Goal: Information Seeking & Learning: Check status

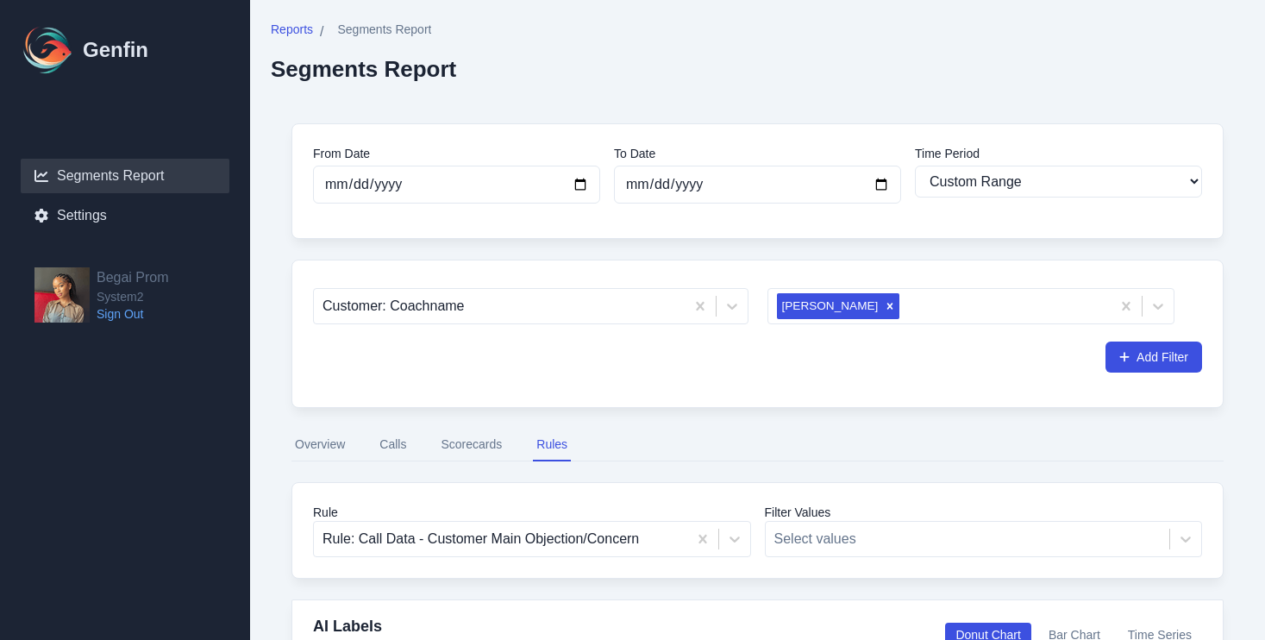
select select "custom"
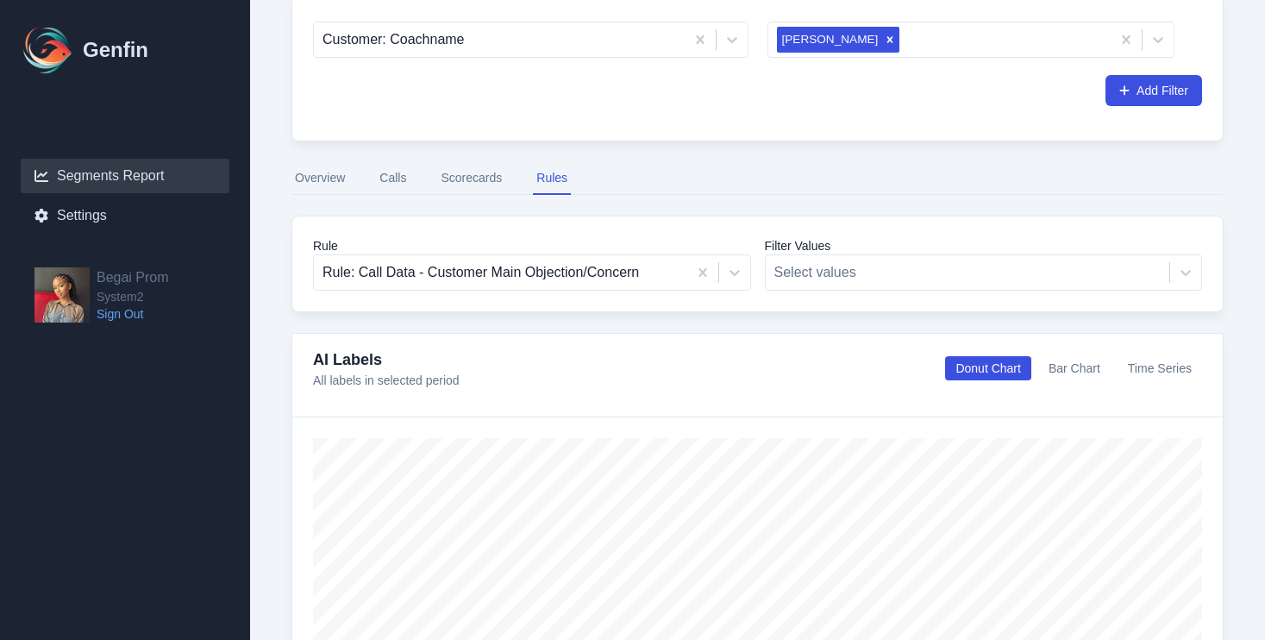
scroll to position [258, 0]
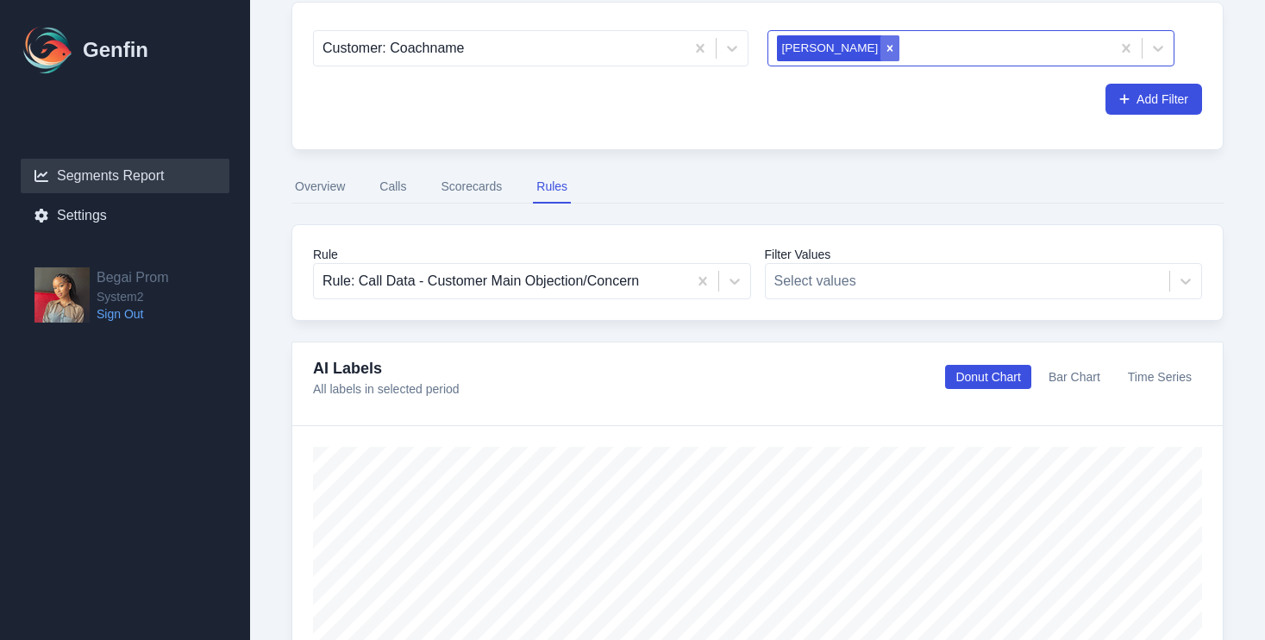
click at [880, 56] on div "Remove Yaritza Santiago" at bounding box center [889, 48] width 19 height 26
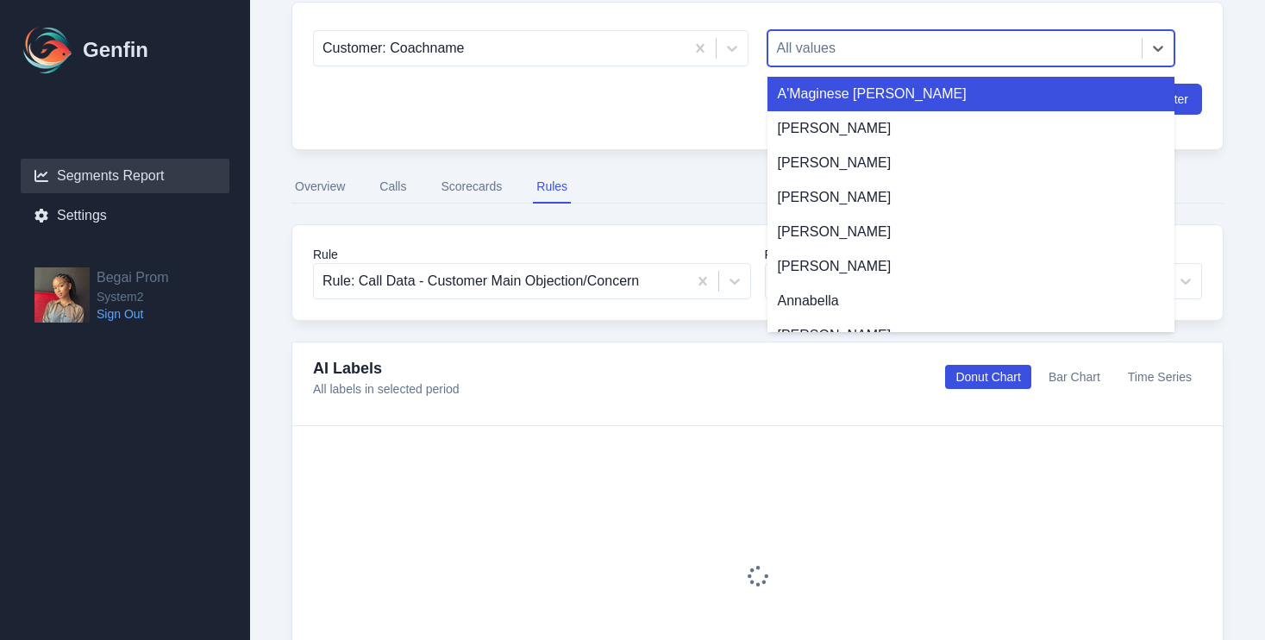
click at [866, 45] on div at bounding box center [955, 48] width 357 height 24
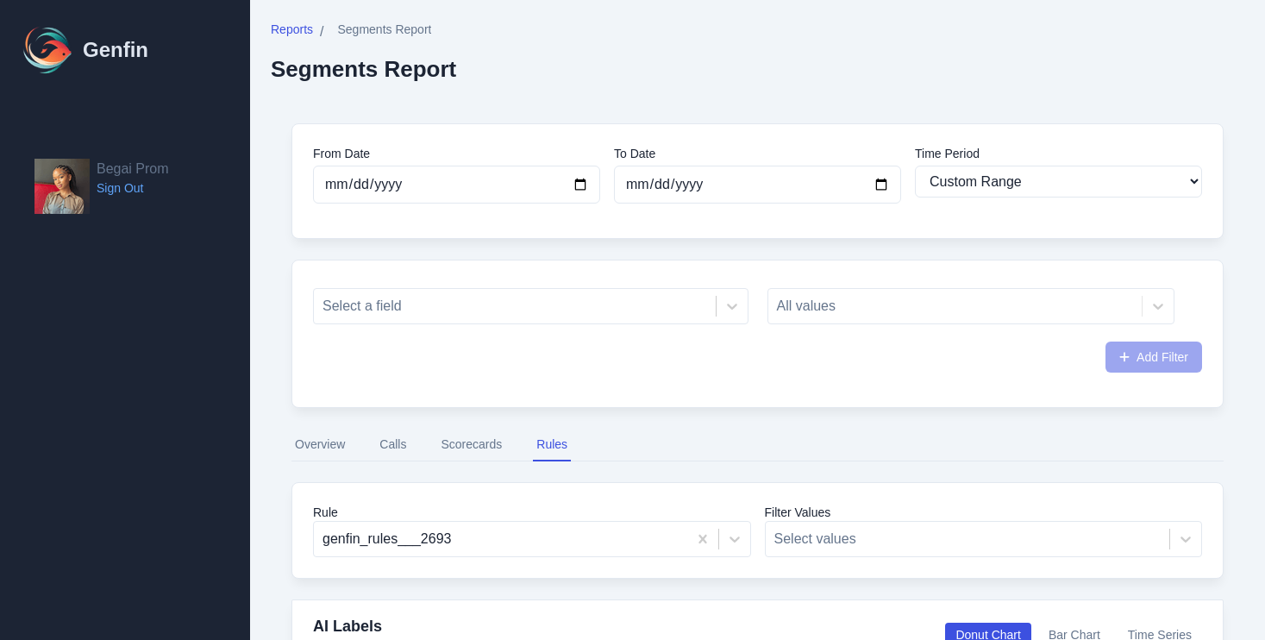
select select "custom"
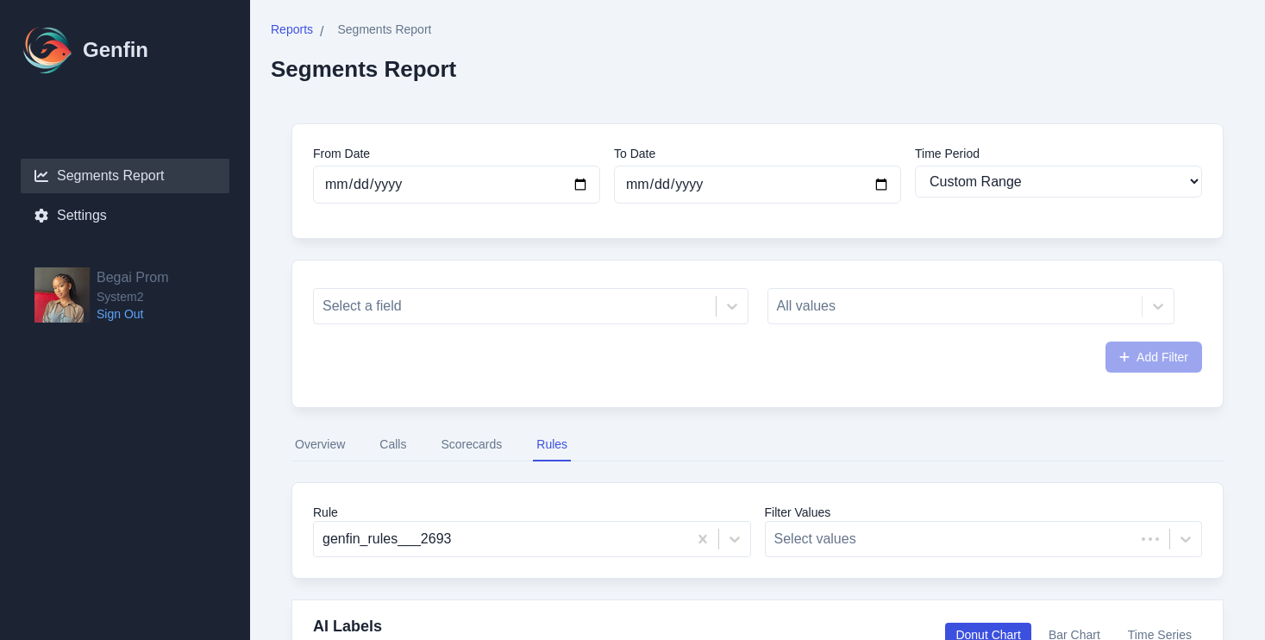
click at [877, 301] on div "All values" at bounding box center [971, 306] width 408 height 36
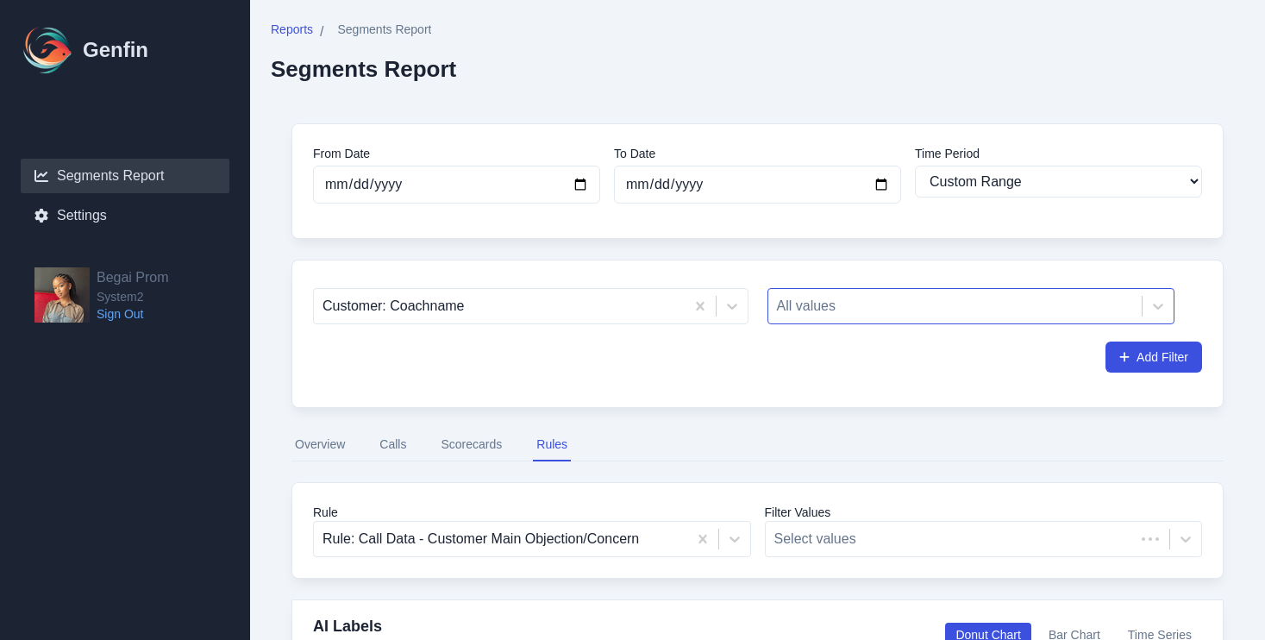
click at [817, 314] on div at bounding box center [955, 306] width 357 height 24
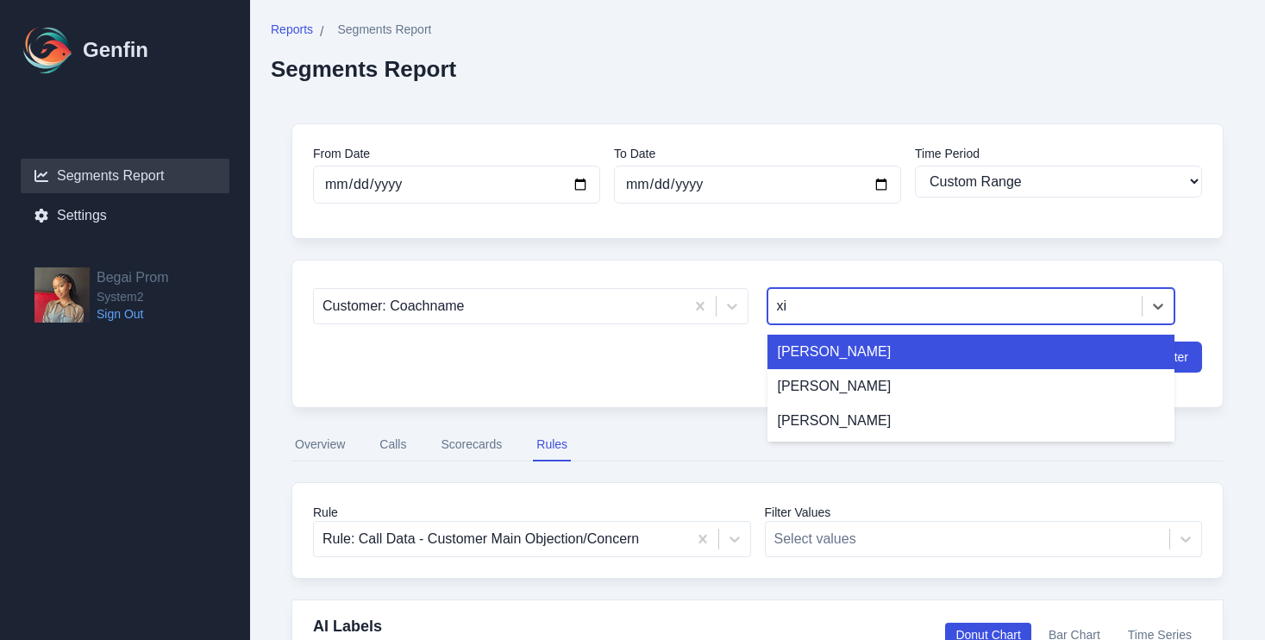
type input "xio"
click at [851, 358] on div "[PERSON_NAME]" at bounding box center [971, 351] width 408 height 34
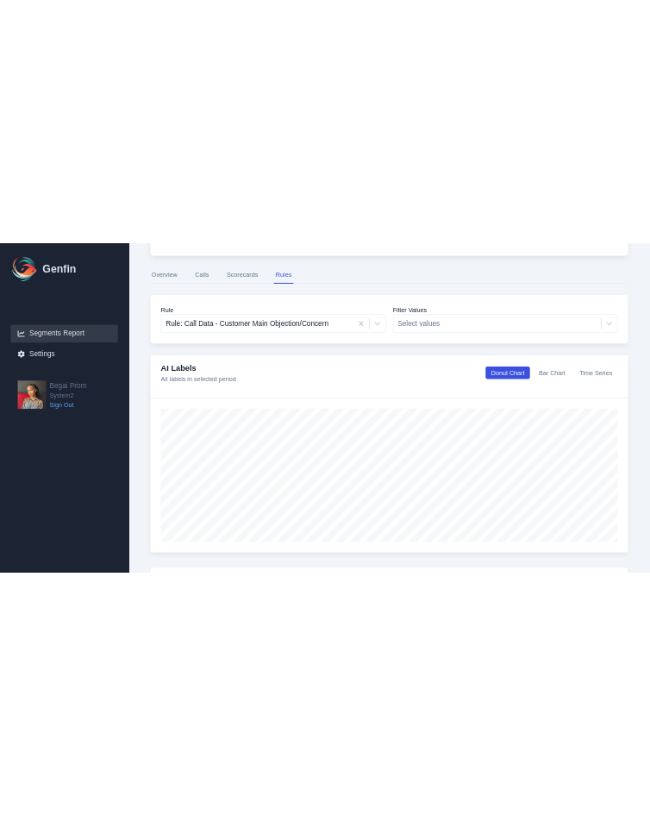
scroll to position [448, 0]
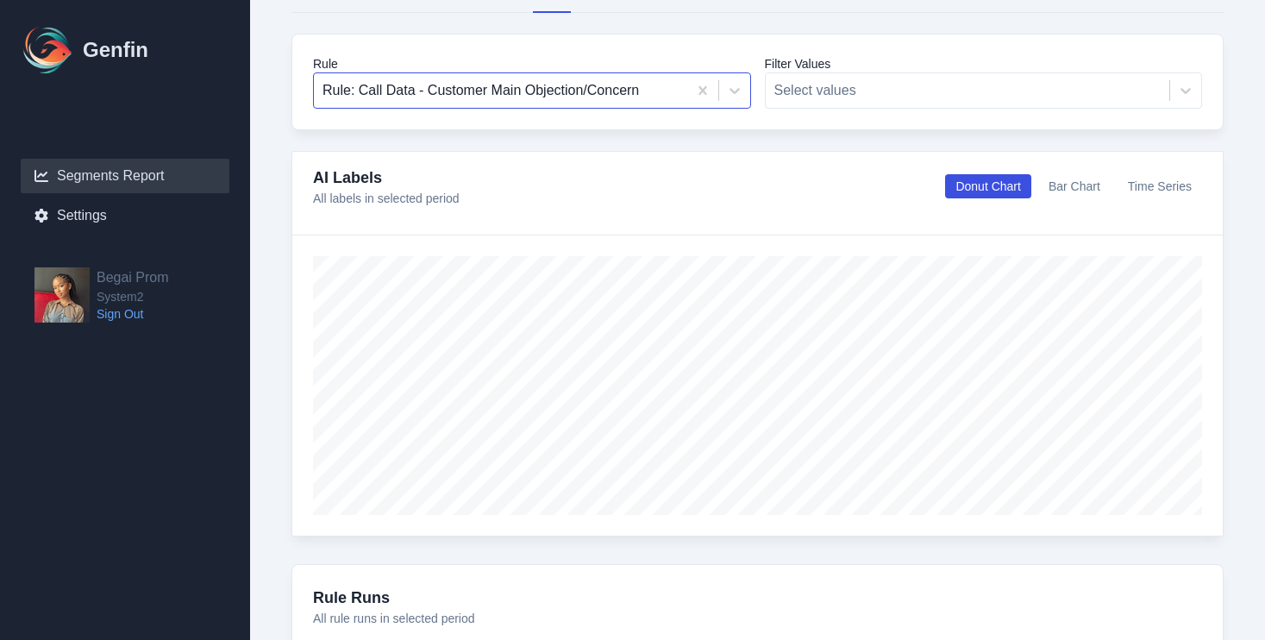
click at [652, 80] on div at bounding box center [500, 90] width 356 height 24
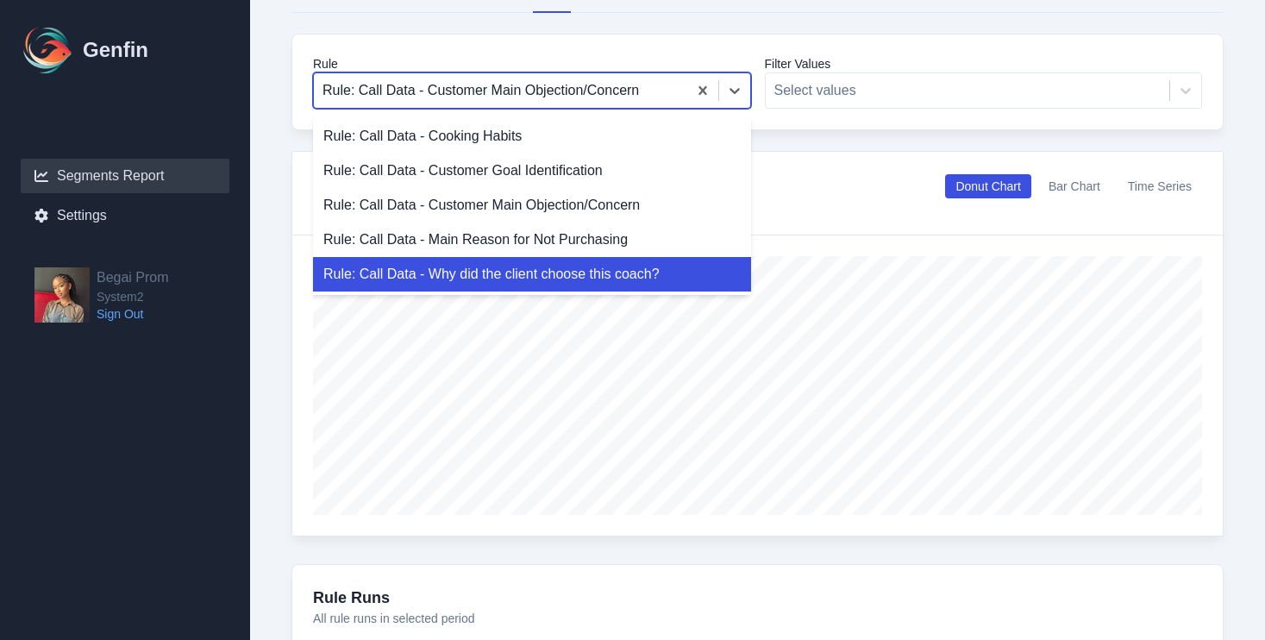
click at [593, 270] on div "Rule: Call Data - Why did the client choose this coach?" at bounding box center [532, 274] width 438 height 34
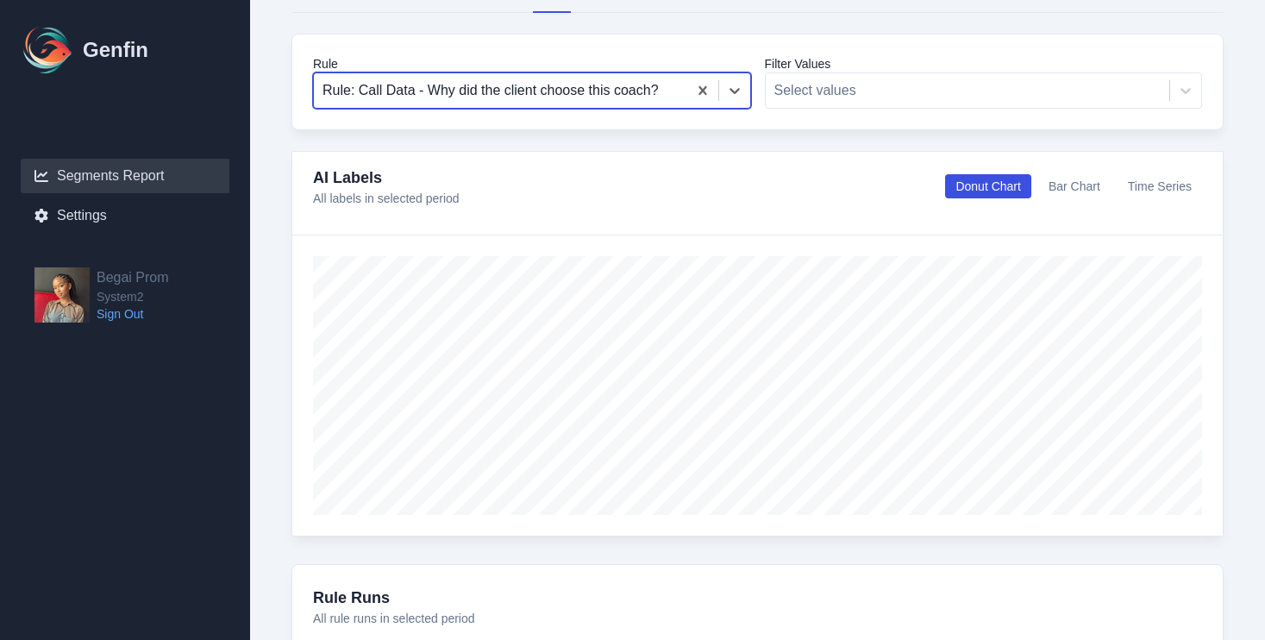
click at [604, 81] on div at bounding box center [500, 90] width 356 height 24
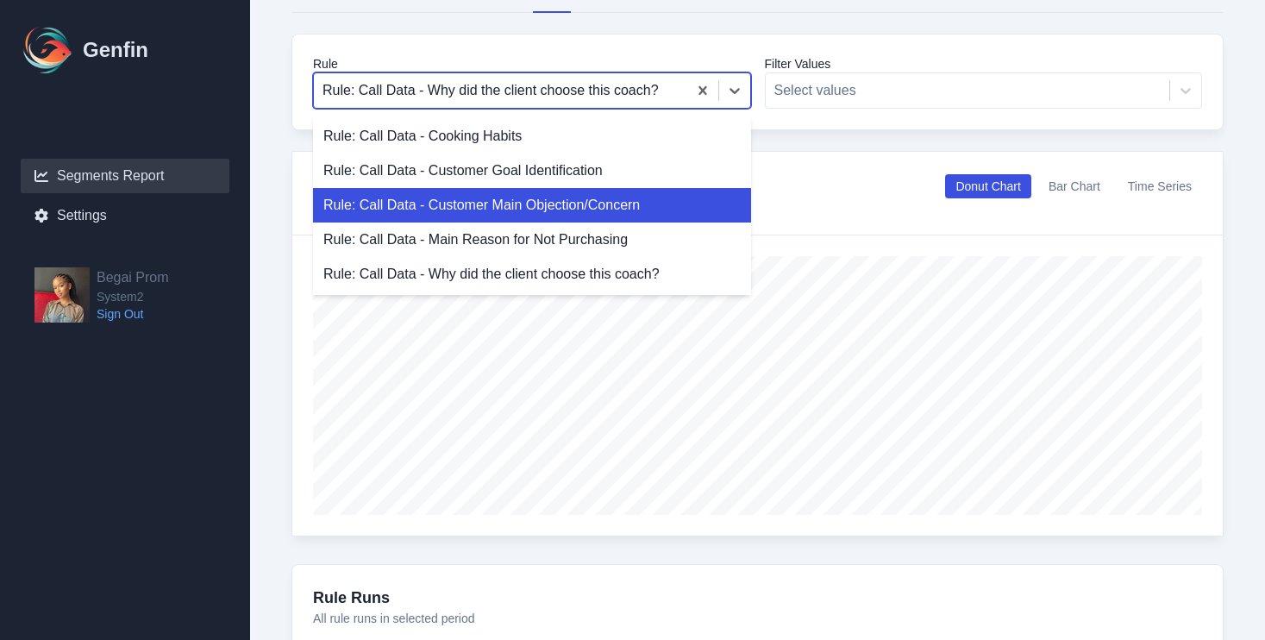
click at [603, 189] on div "Rule: Call Data - Customer Main Objection/Concern" at bounding box center [532, 205] width 438 height 34
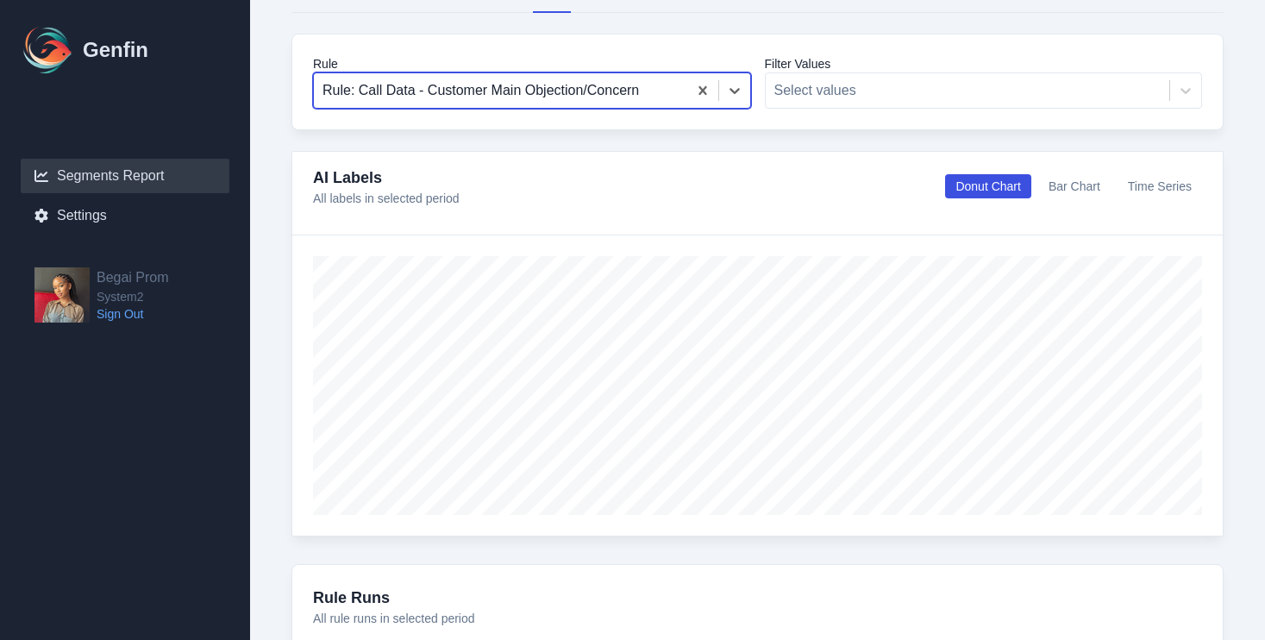
click at [613, 92] on div at bounding box center [500, 90] width 356 height 24
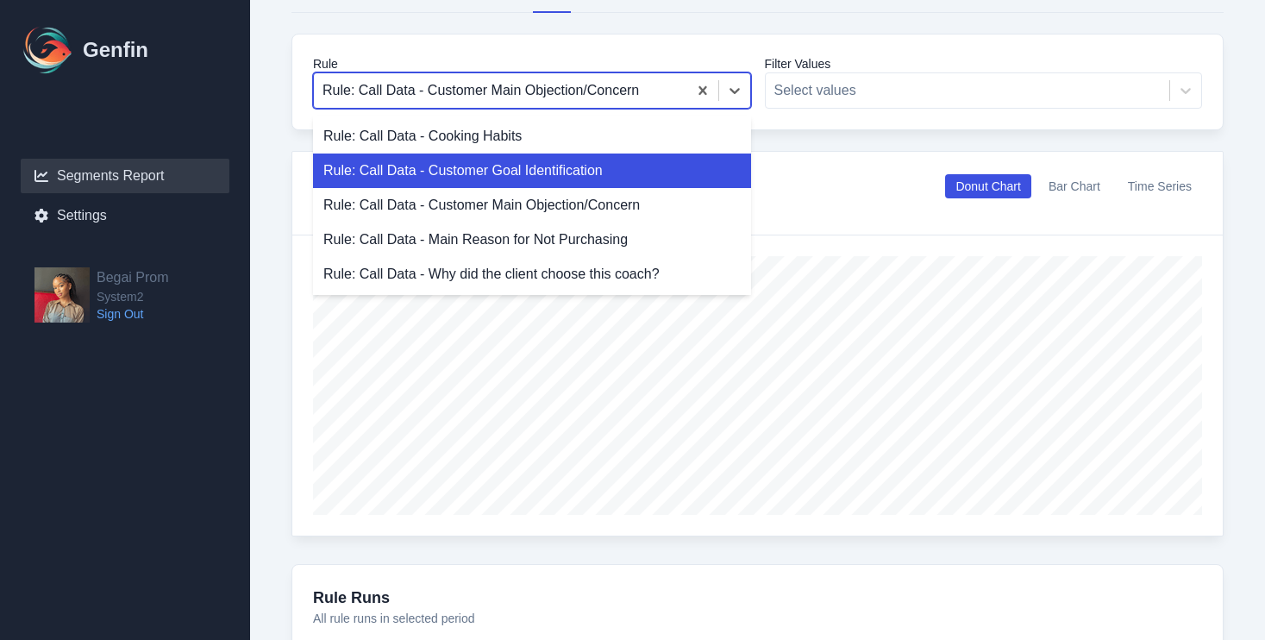
click at [607, 172] on div "Rule: Call Data - Customer Goal Identification" at bounding box center [532, 170] width 438 height 34
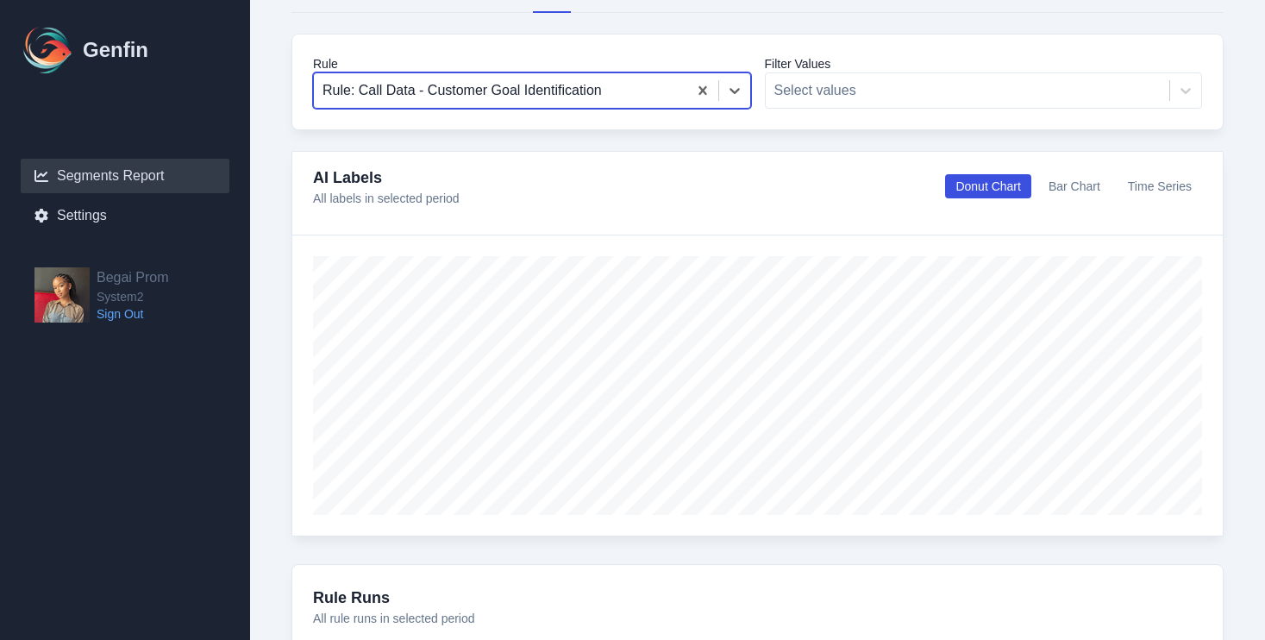
click at [634, 99] on div at bounding box center [500, 90] width 356 height 24
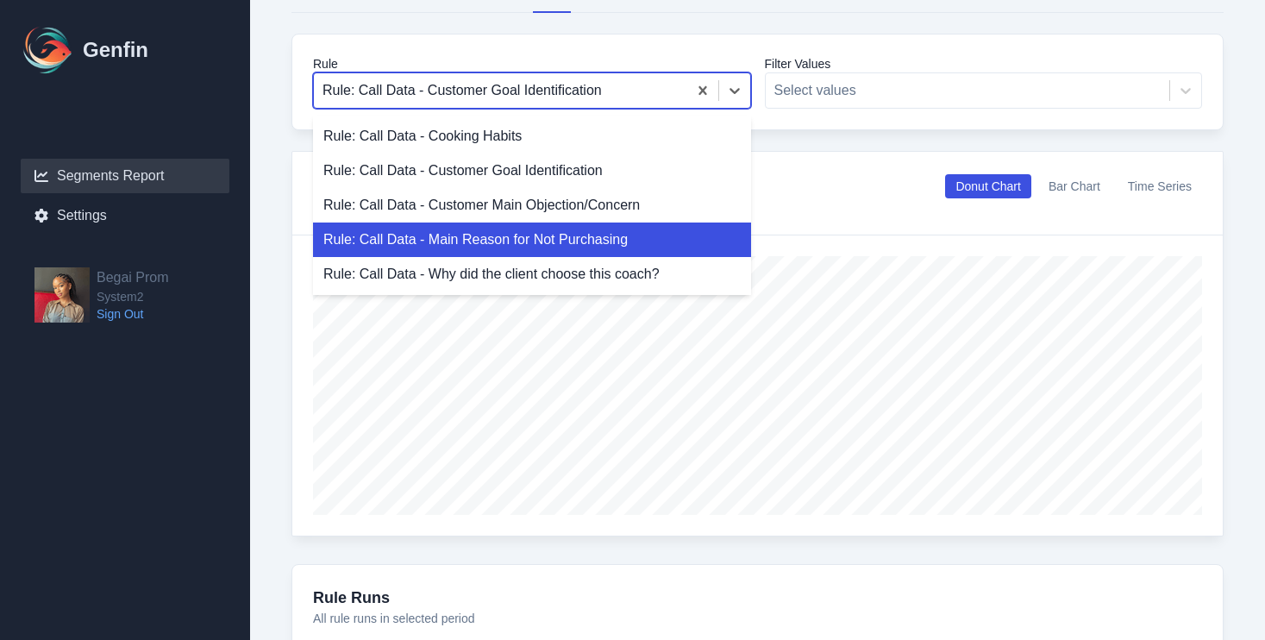
click at [598, 247] on div "Rule: Call Data - Main Reason for Not Purchasing" at bounding box center [532, 239] width 438 height 34
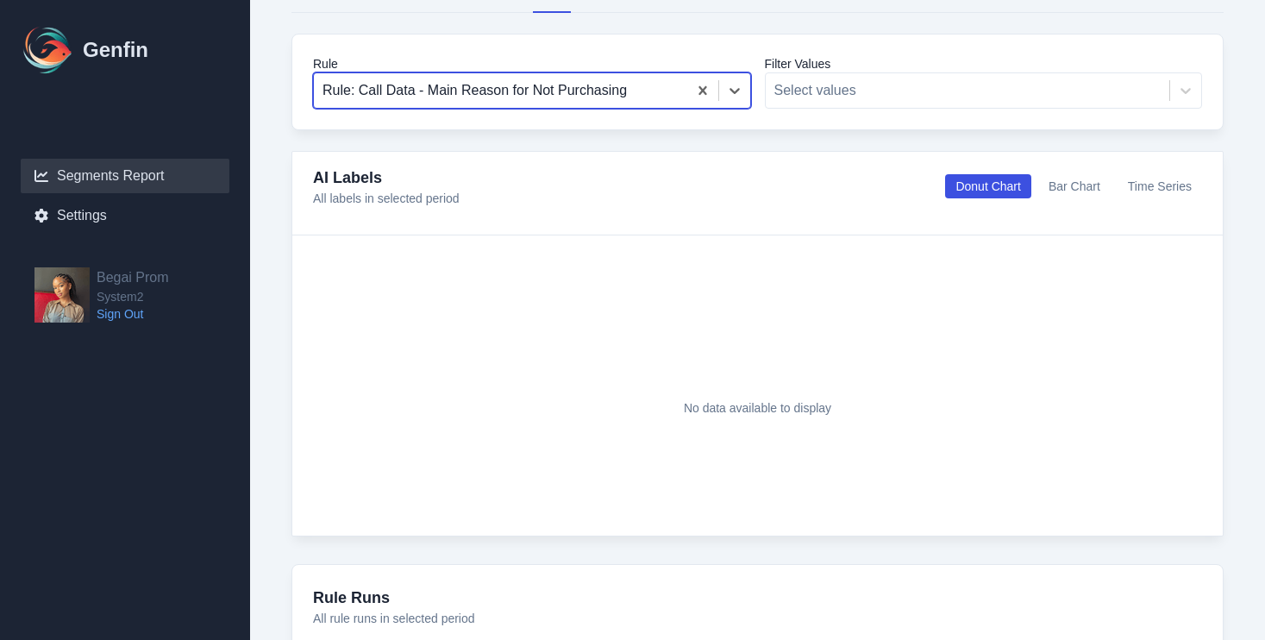
click at [601, 97] on div at bounding box center [500, 90] width 356 height 24
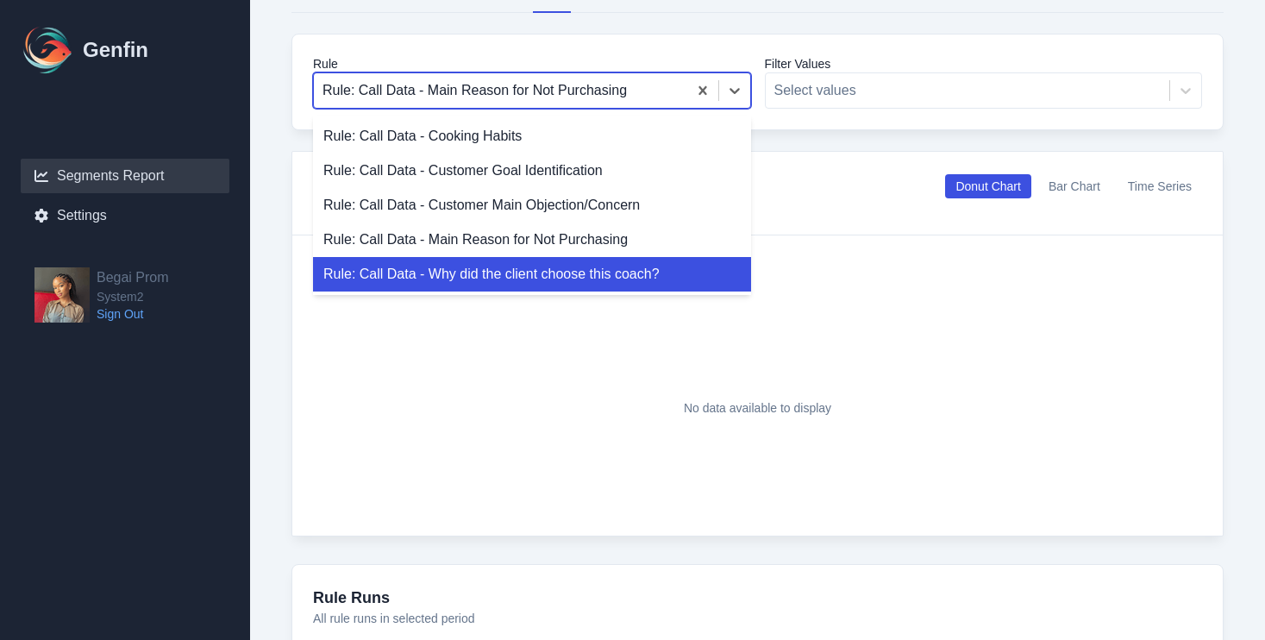
click at [596, 277] on div "Rule: Call Data - Why did the client choose this coach?" at bounding box center [532, 274] width 438 height 34
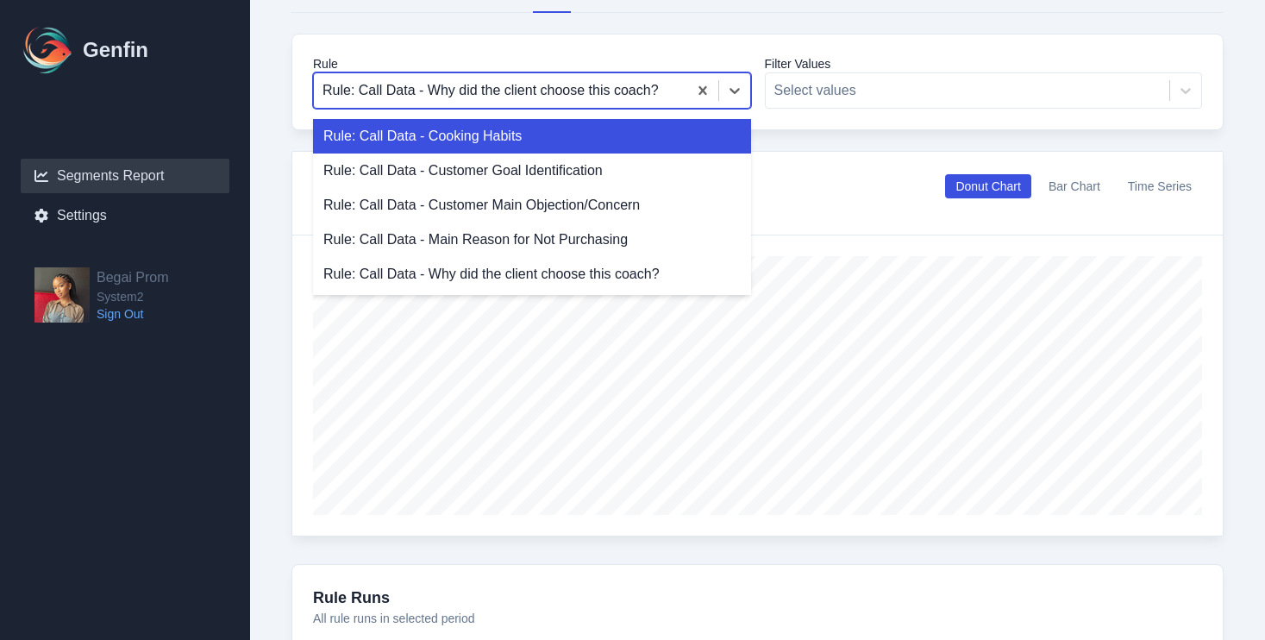
click at [647, 92] on div at bounding box center [500, 90] width 356 height 24
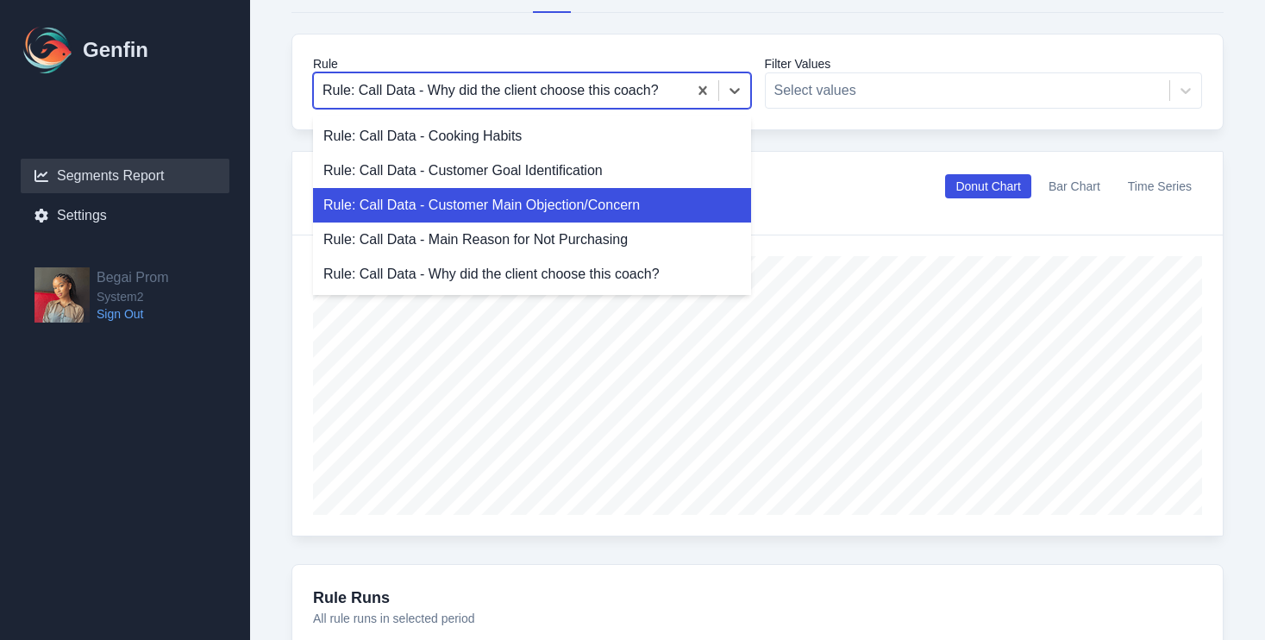
click at [612, 207] on div "Rule: Call Data - Customer Main Objection/Concern" at bounding box center [532, 205] width 438 height 34
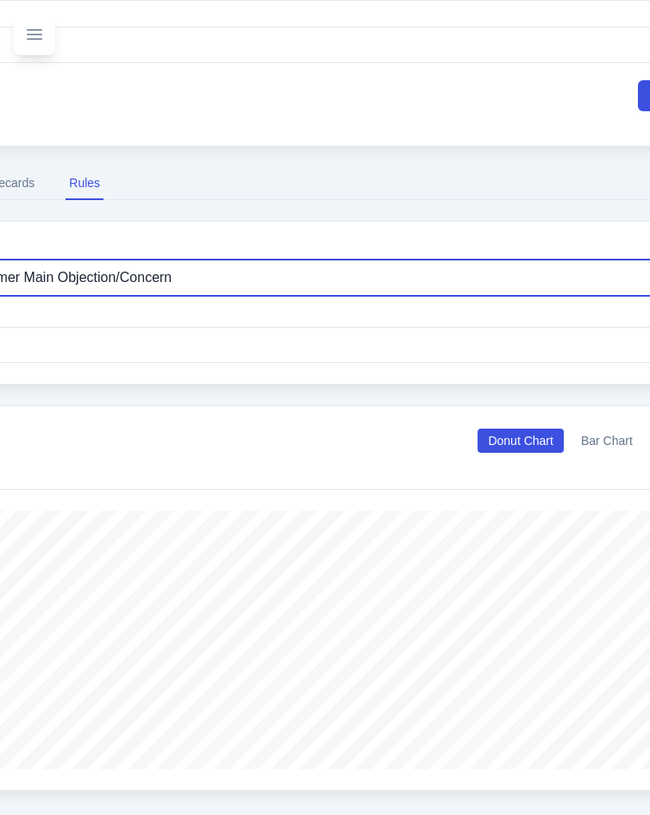
scroll to position [448, 337]
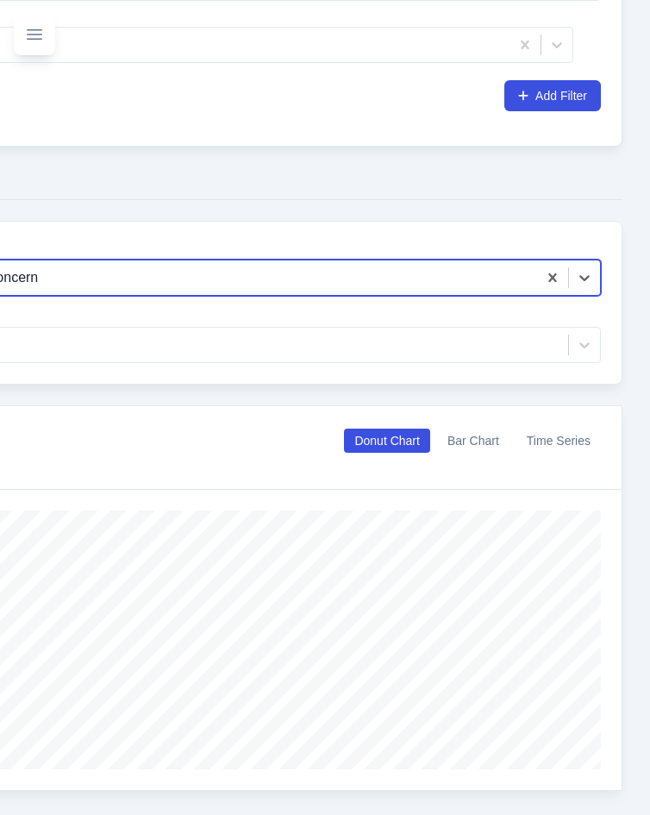
click at [420, 291] on div "Rule: Call Data - Customer Main Objection/Concern" at bounding box center [125, 277] width 824 height 31
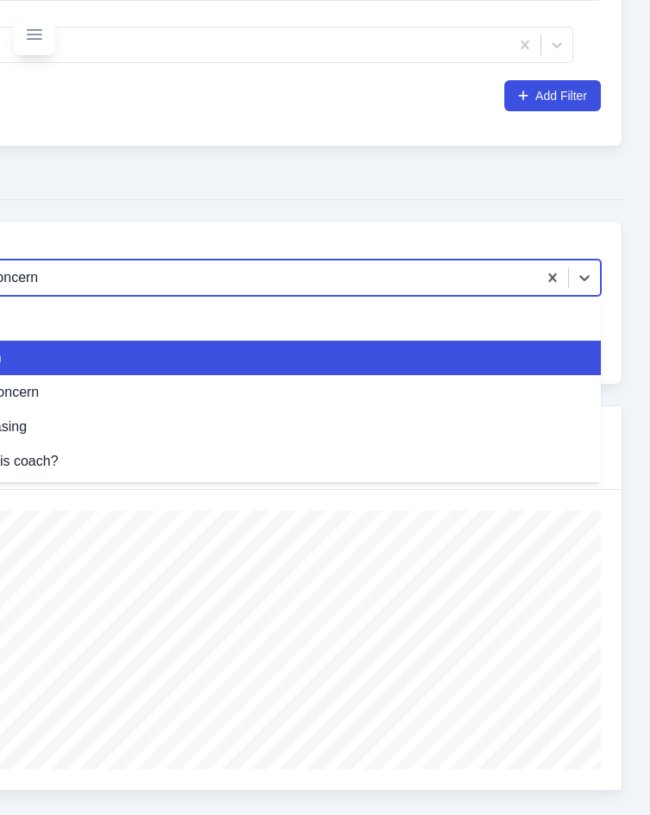
click at [313, 350] on div "Rule: Call Data - Customer Goal Identification" at bounding box center [156, 358] width 889 height 34
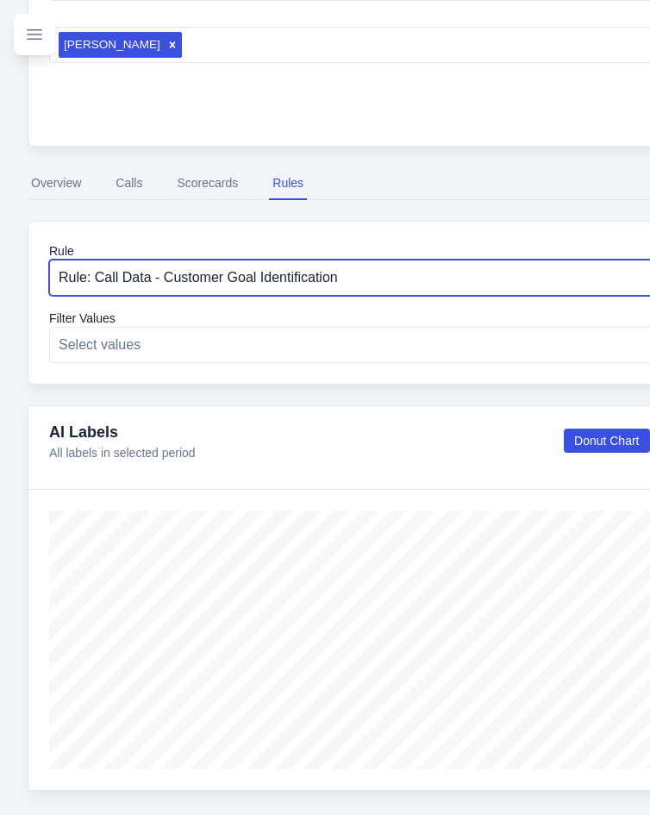
type input "C"
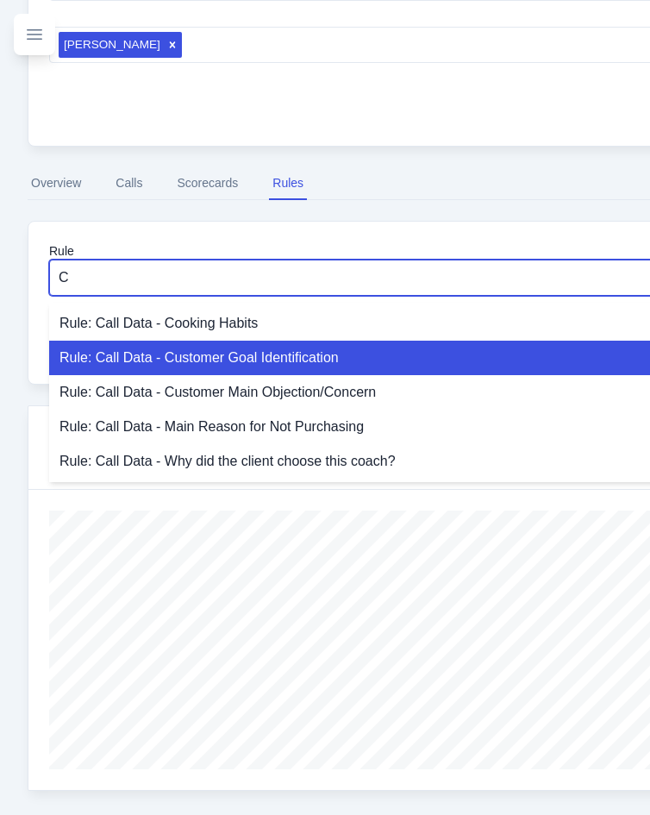
drag, startPoint x: 508, startPoint y: 378, endPoint x: 510, endPoint y: 364, distance: 14.0
click at [510, 364] on div "Rule: Call Data - Cooking Habits Rule: Call Data - Customer Goal Identification…" at bounding box center [435, 392] width 772 height 179
click at [510, 364] on div "Rule: Call Data - Customer Goal Identification" at bounding box center [435, 358] width 772 height 34
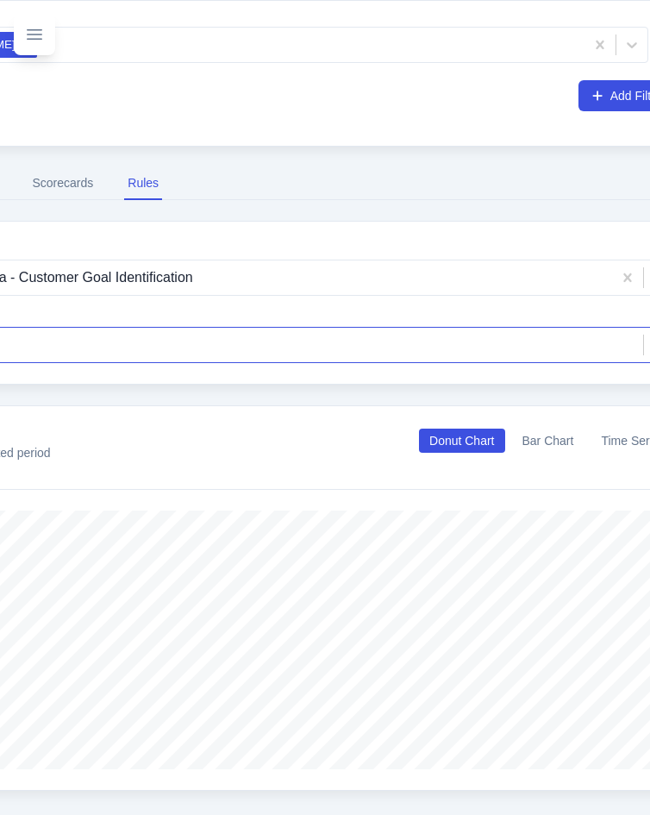
scroll to position [448, 219]
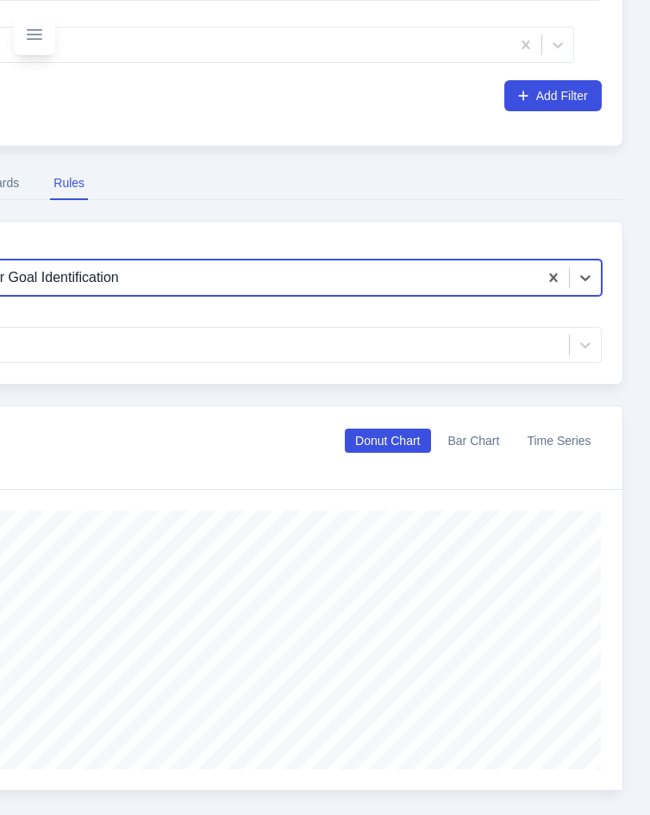
click at [378, 278] on div at bounding box center [185, 278] width 690 height 24
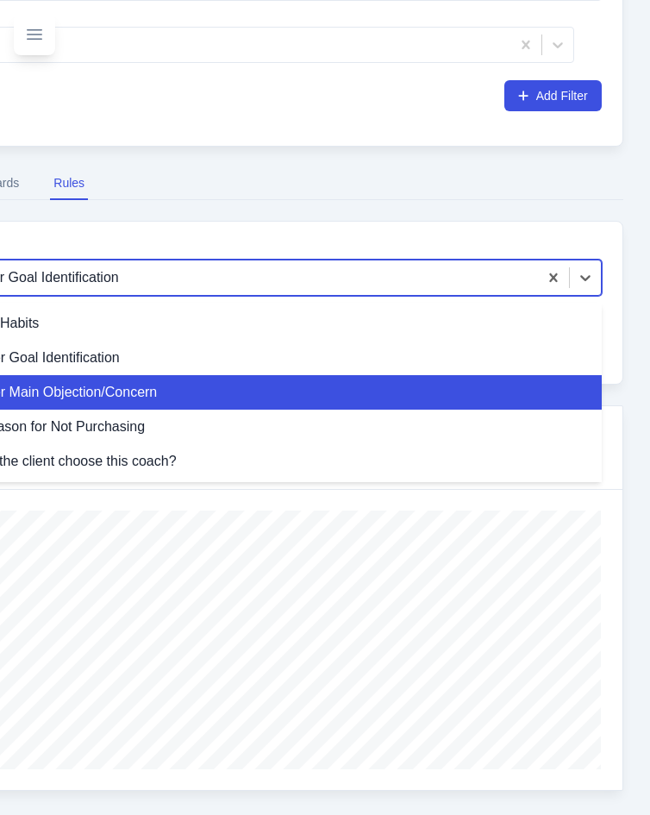
click at [285, 389] on div "Rule: Call Data - Customer Main Objection/Concern" at bounding box center [216, 392] width 772 height 34
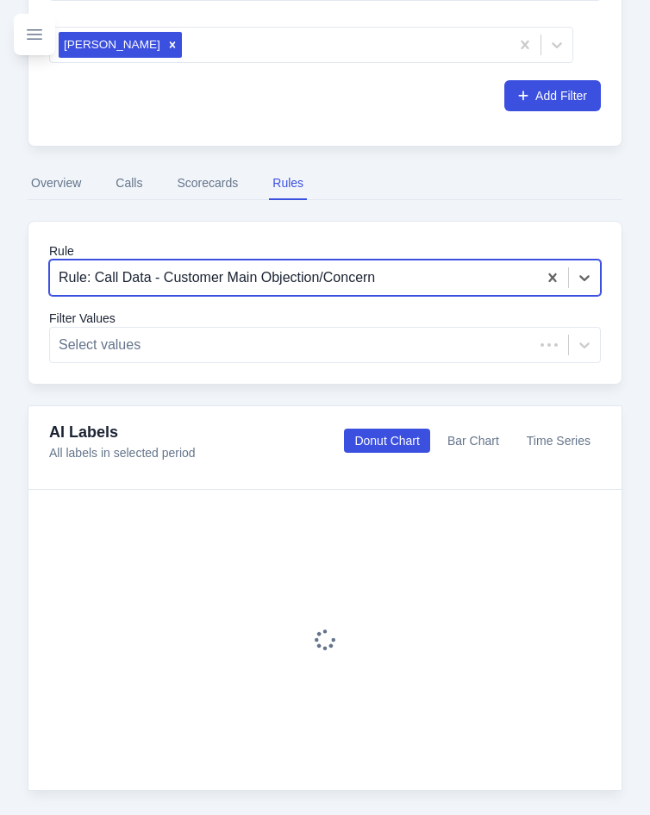
scroll to position [448, 0]
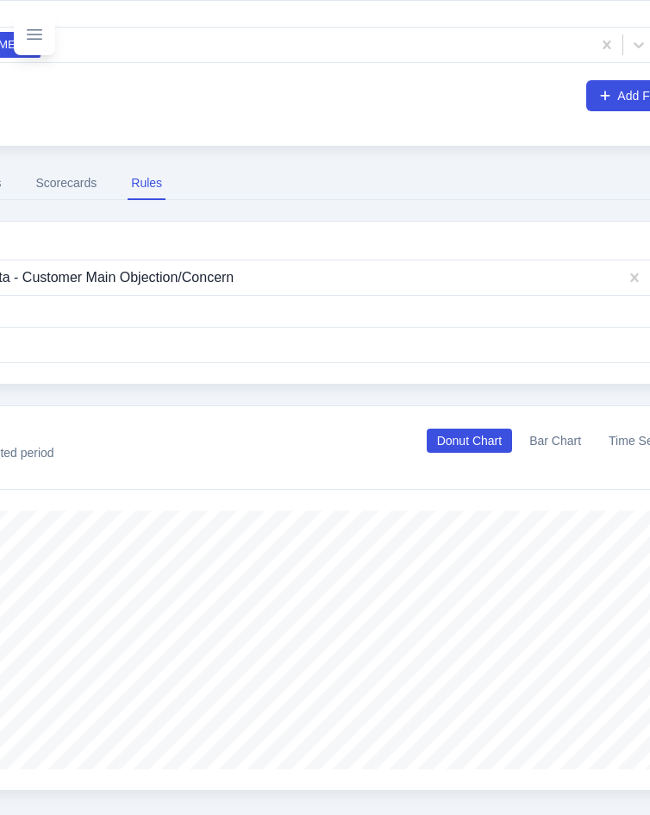
scroll to position [448, 223]
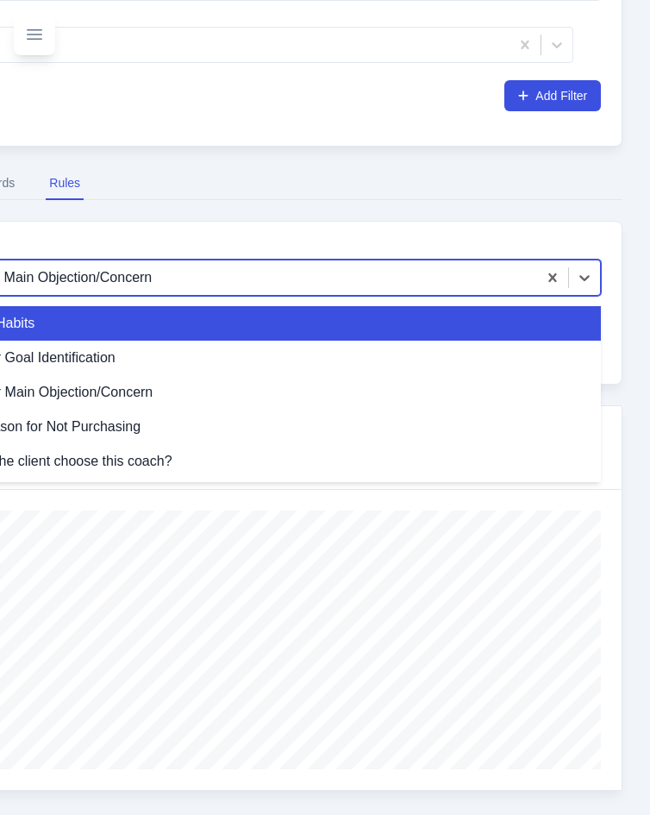
click at [261, 295] on div "Rule: Call Data - Customer Main Objection/Concern" at bounding box center [213, 277] width 775 height 36
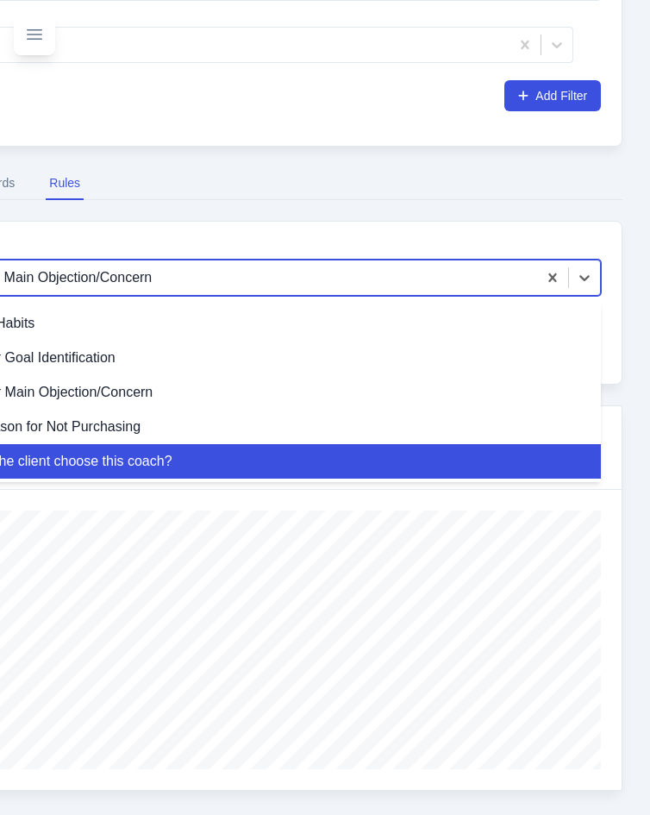
click at [216, 460] on div "Rule: Call Data - Why did the client choose this coach?" at bounding box center [213, 461] width 775 height 34
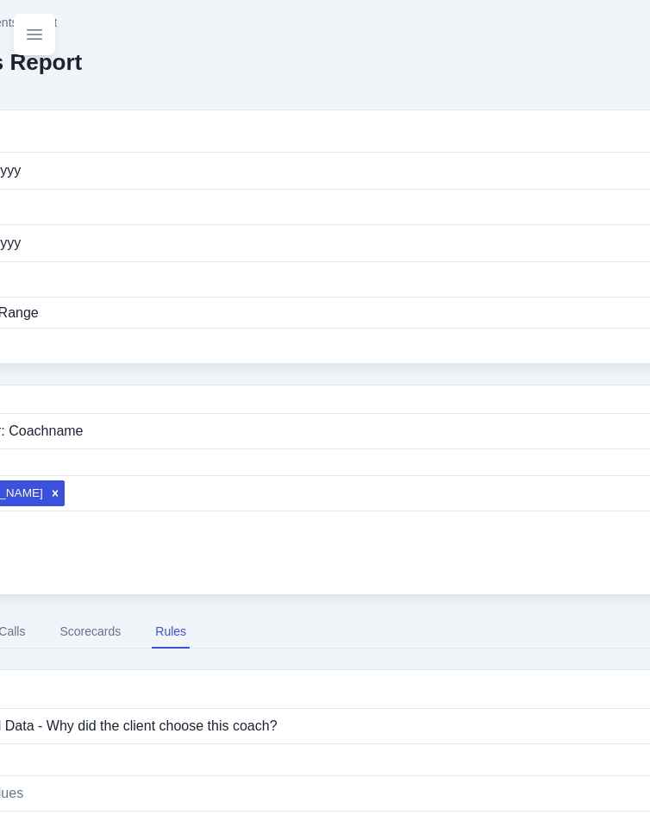
scroll to position [0, 62]
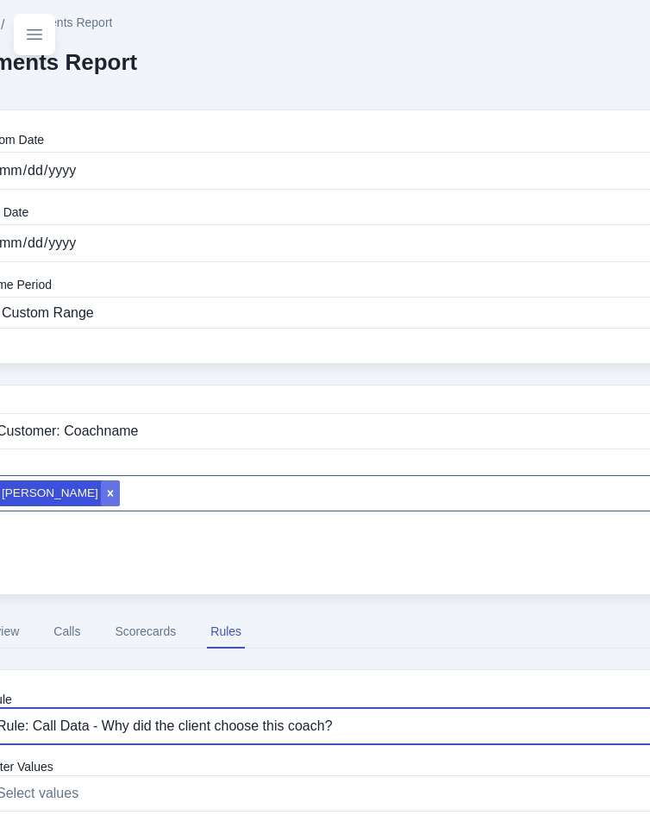
click at [104, 492] on icon "Remove Xiomara Gil" at bounding box center [110, 493] width 12 height 12
click at [123, 492] on div at bounding box center [418, 493] width 591 height 24
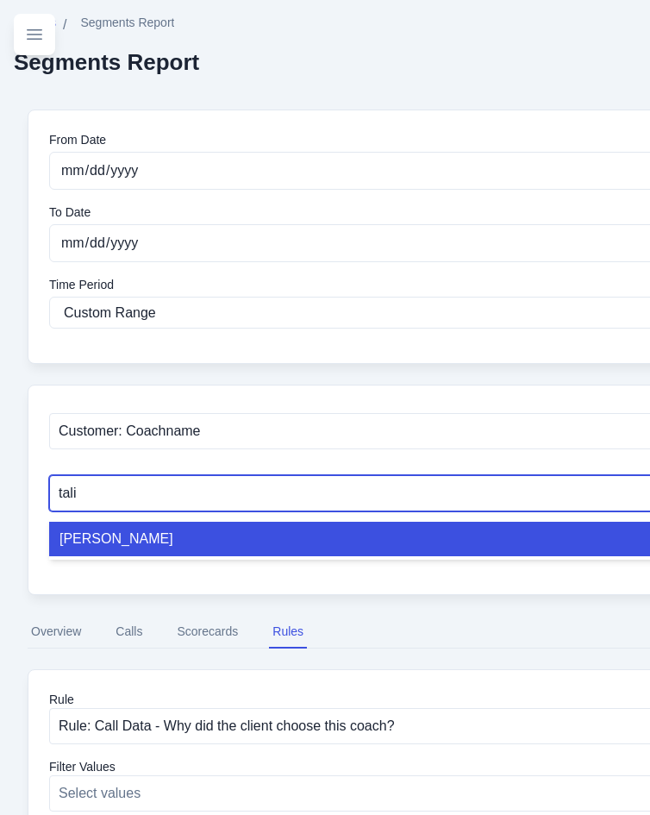
type input "taliy"
click at [128, 539] on div "[PERSON_NAME]" at bounding box center [438, 539] width 778 height 34
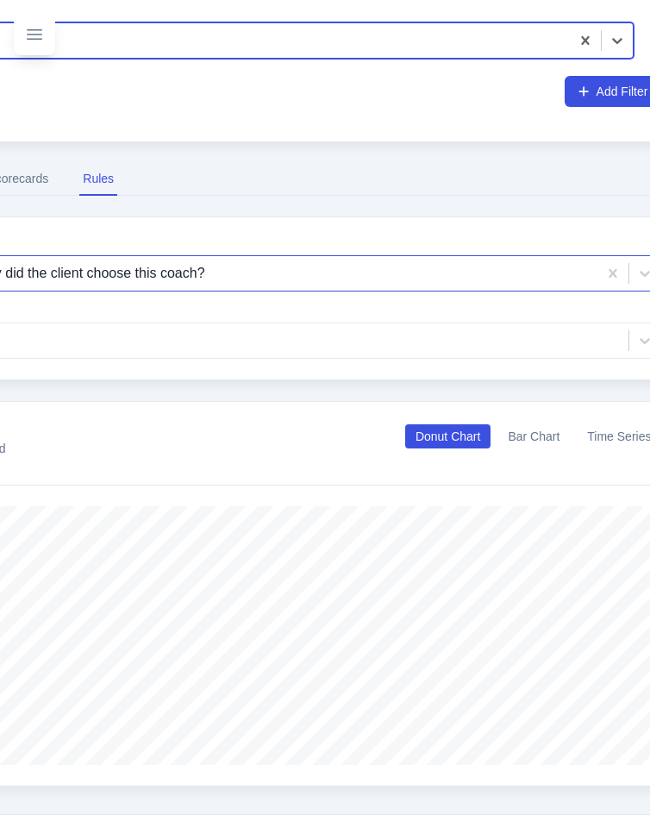
scroll to position [453, 0]
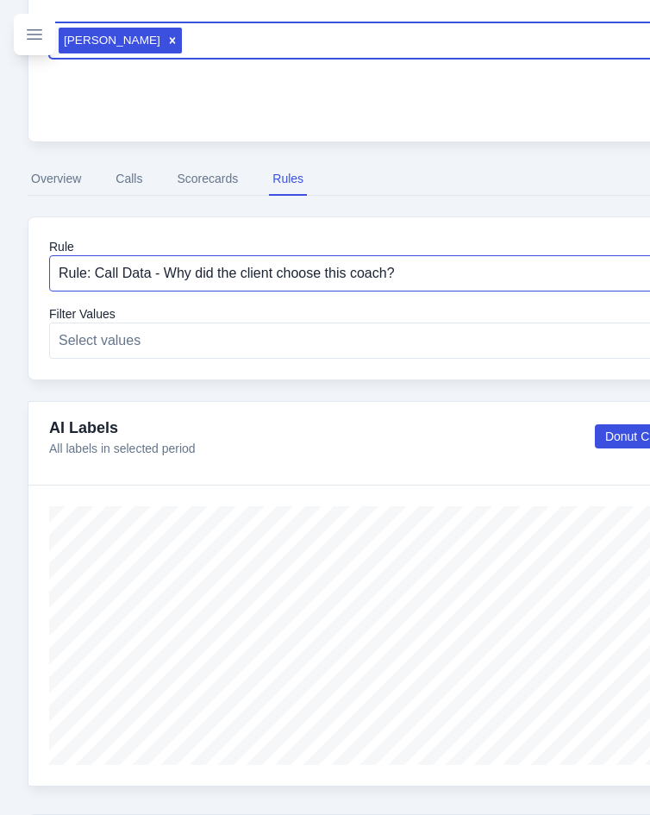
click at [399, 266] on div at bounding box center [419, 273] width 720 height 24
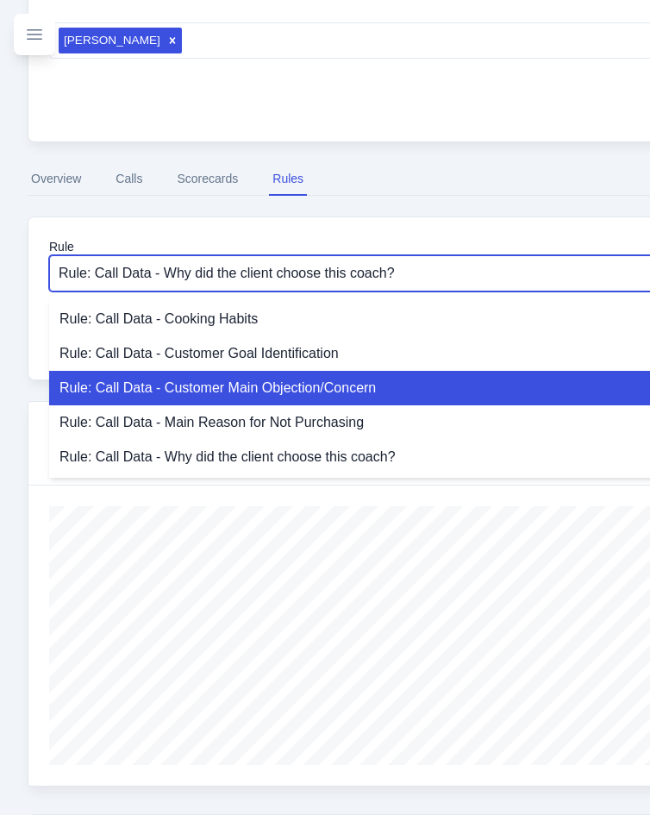
click at [347, 399] on div "Rule: Call Data - Customer Main Objection/Concern" at bounding box center [450, 388] width 802 height 34
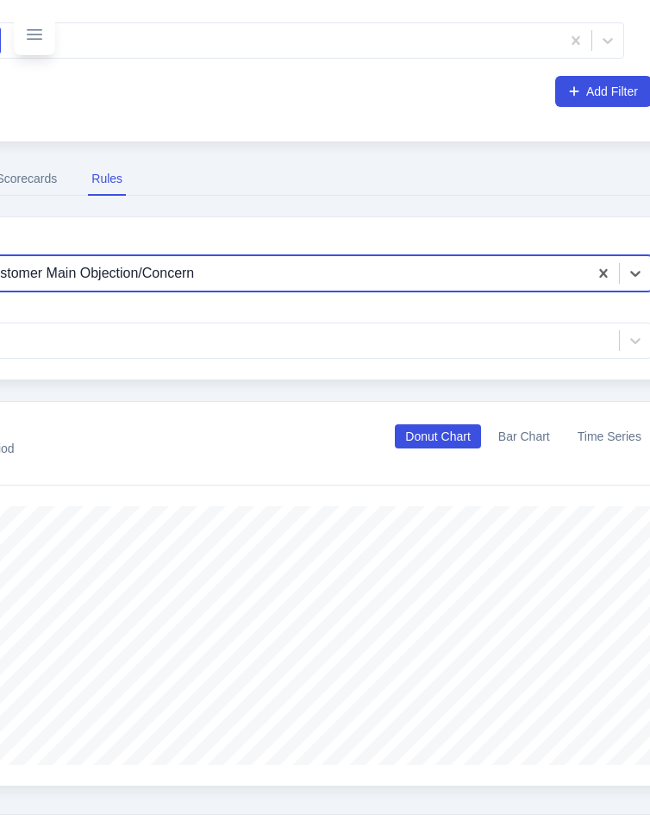
scroll to position [453, 203]
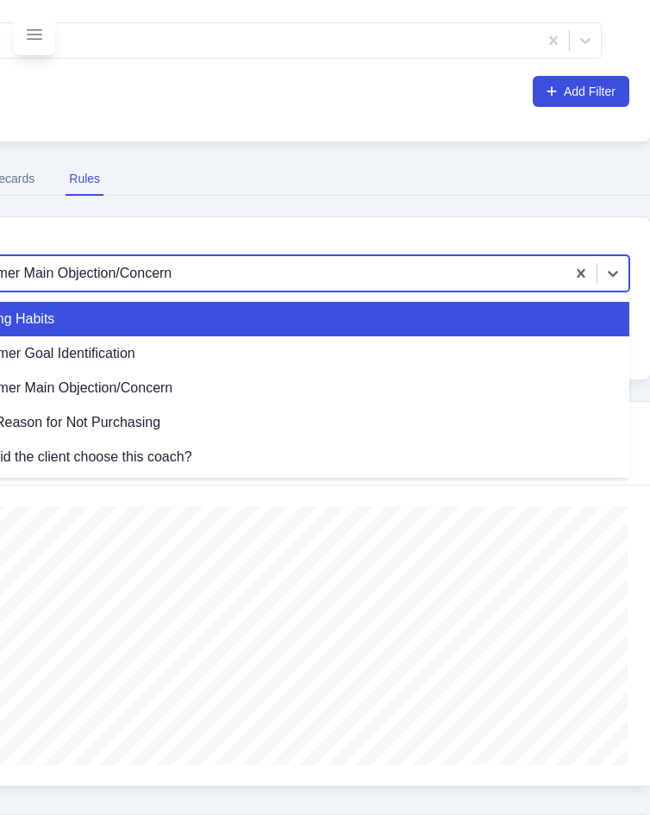
click at [255, 285] on div at bounding box center [206, 273] width 702 height 24
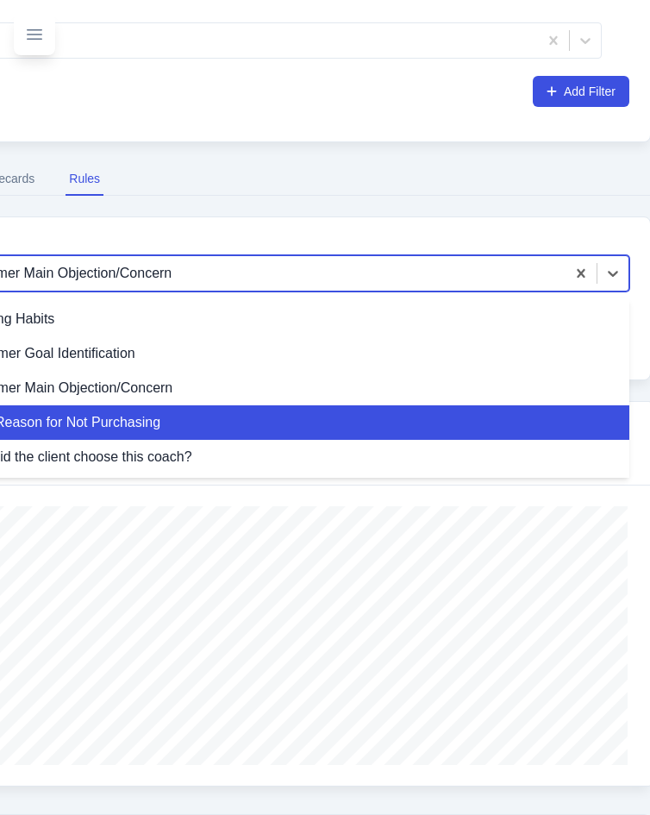
click at [238, 434] on div "Rule: Call Data - Main Reason for Not Purchasing" at bounding box center [238, 422] width 784 height 34
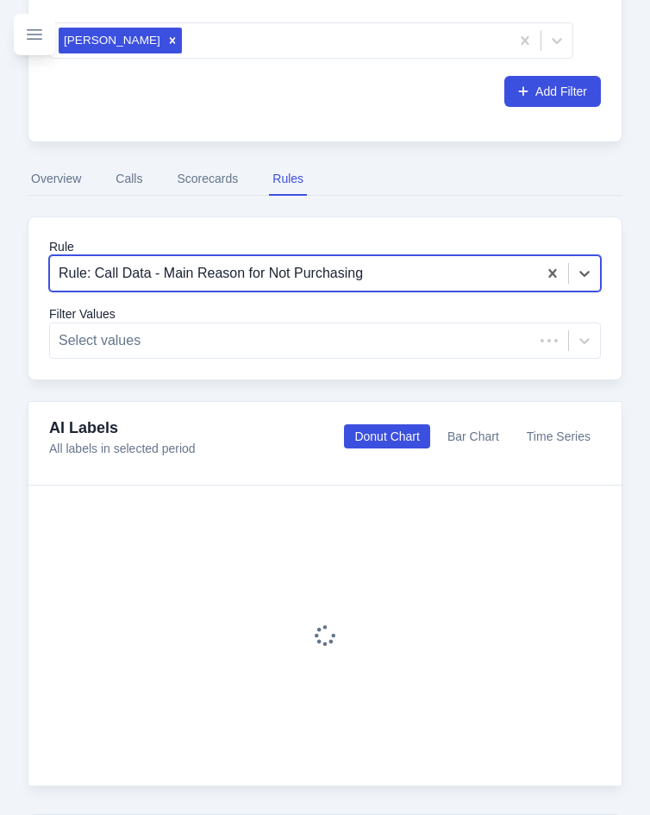
scroll to position [453, 0]
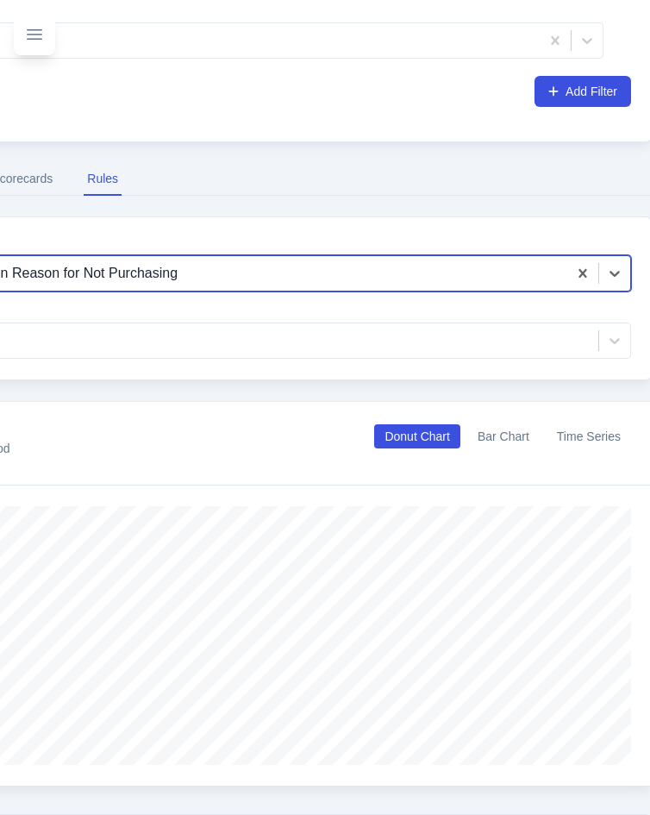
scroll to position [453, 216]
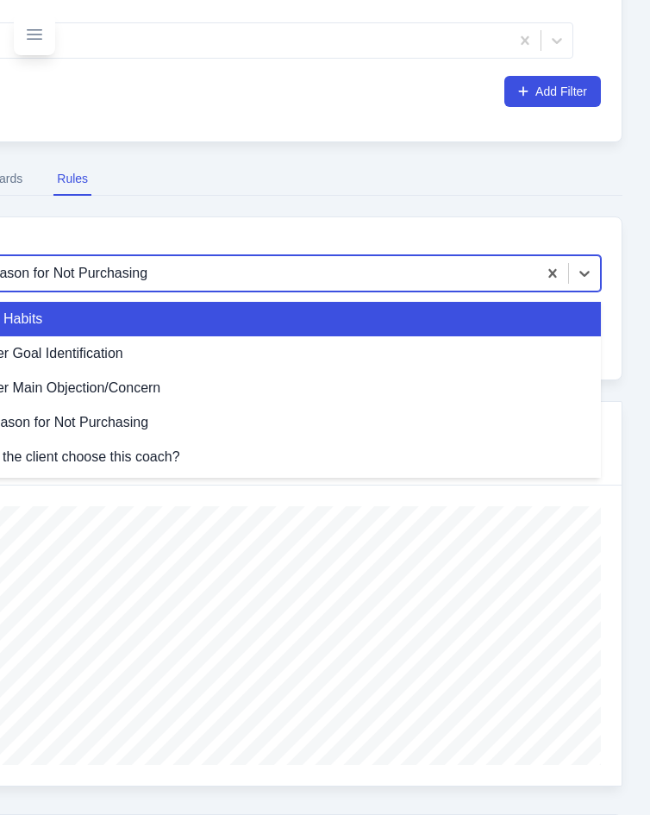
click at [344, 288] on div "Rule: Call Data - Main Reason for Not Purchasing" at bounding box center [185, 273] width 703 height 31
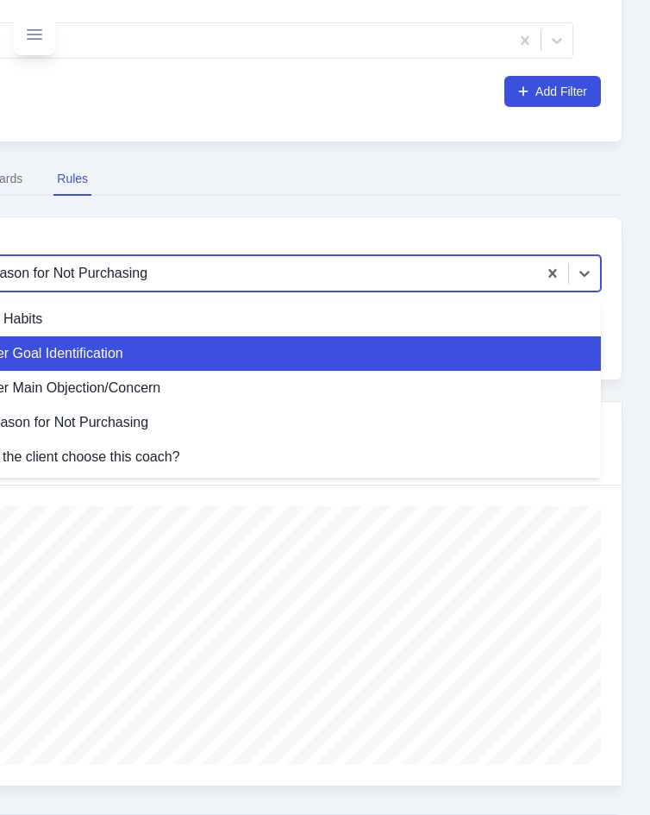
click at [316, 362] on div "Rule: Call Data - Customer Goal Identification" at bounding box center [217, 353] width 767 height 34
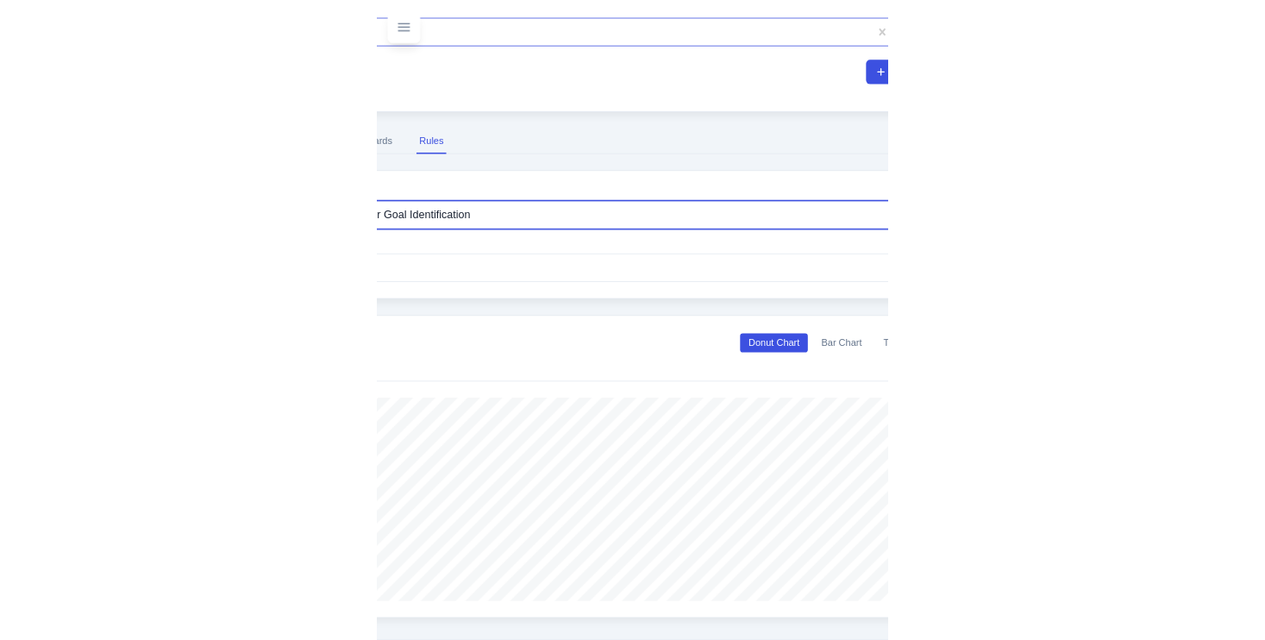
scroll to position [453, 0]
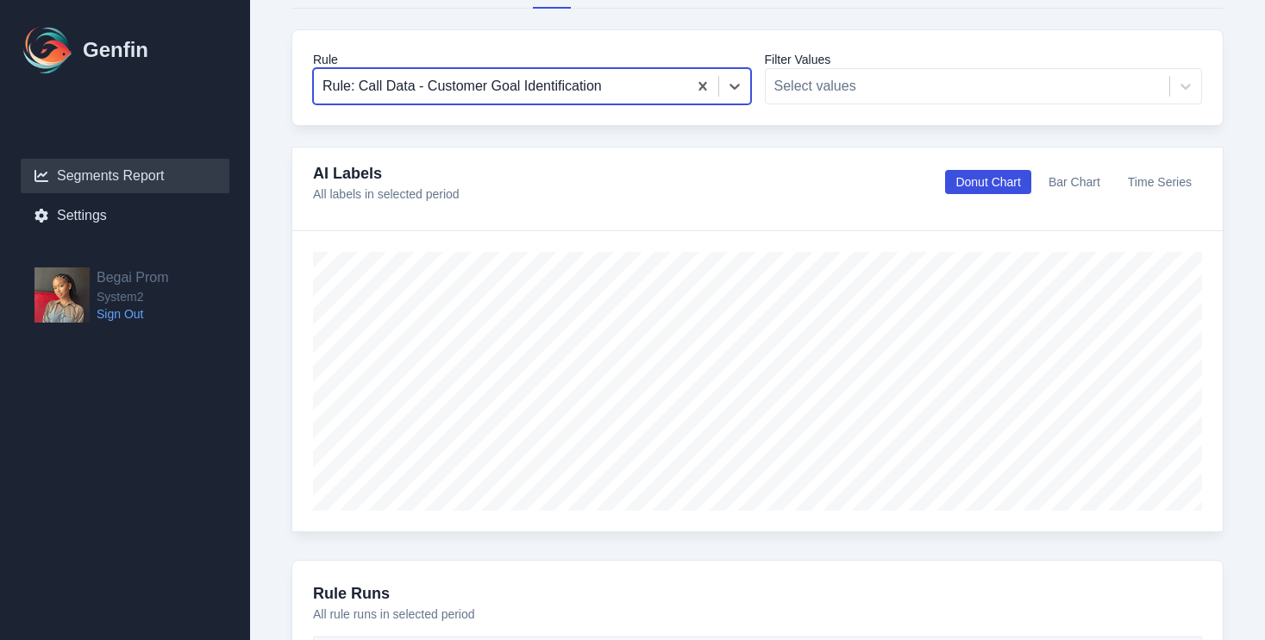
click at [709, 47] on div "Rule option Rule: Call Data - Customer Goal Identification, selected. Select is…" at bounding box center [757, 77] width 932 height 97
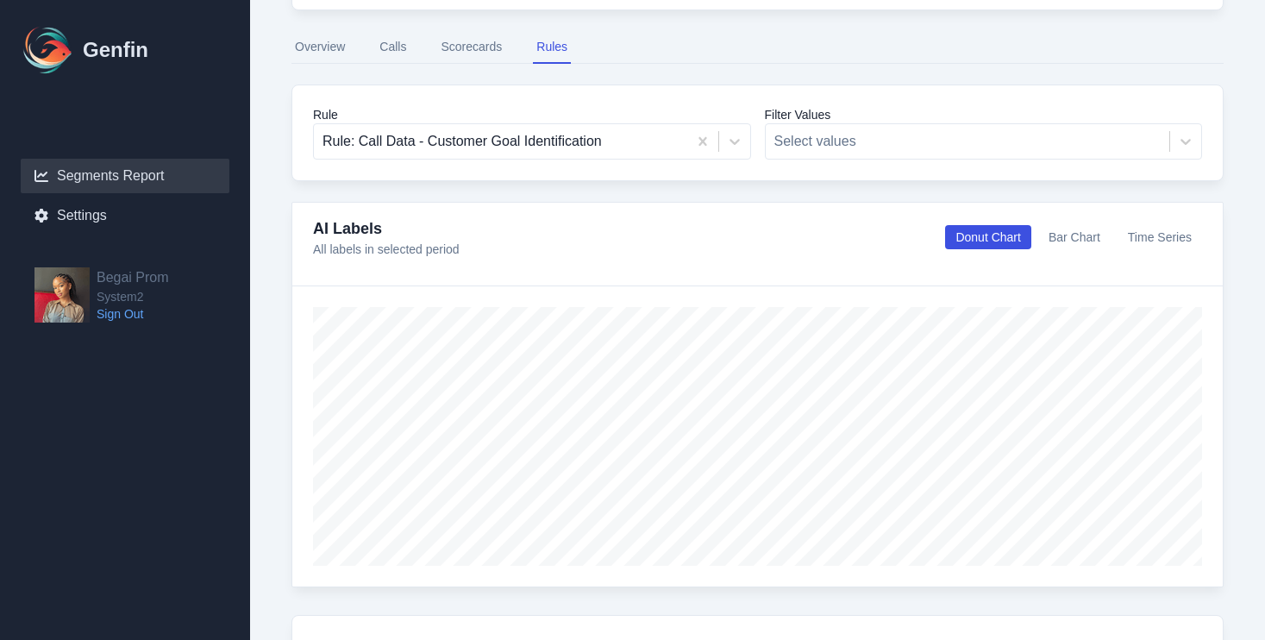
scroll to position [385, 0]
